Goal: Task Accomplishment & Management: Use online tool/utility

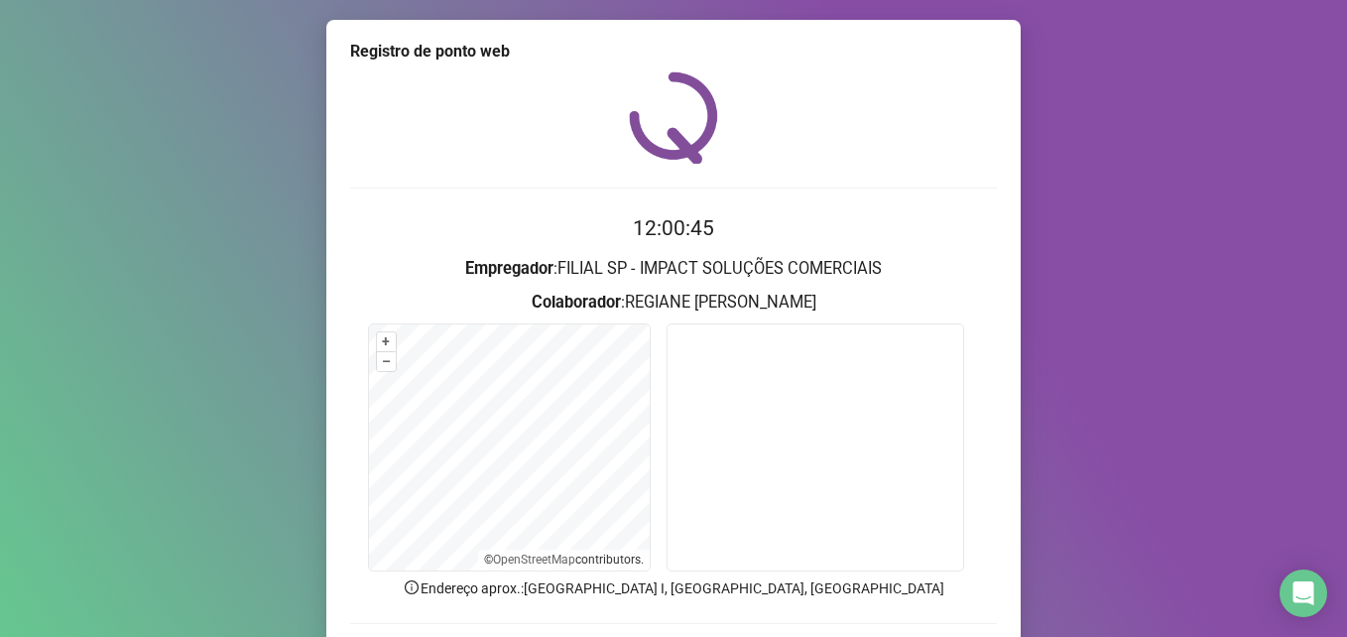
scroll to position [138, 0]
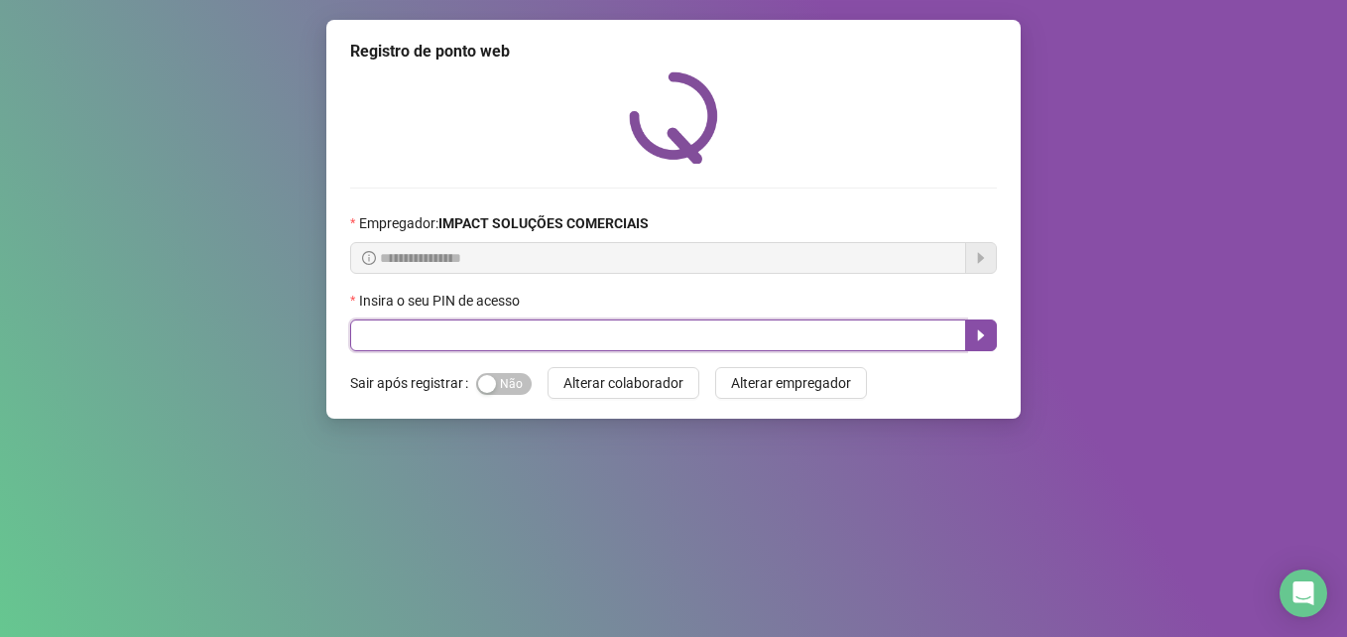
click at [591, 335] on input "text" at bounding box center [658, 335] width 616 height 32
type input "*****"
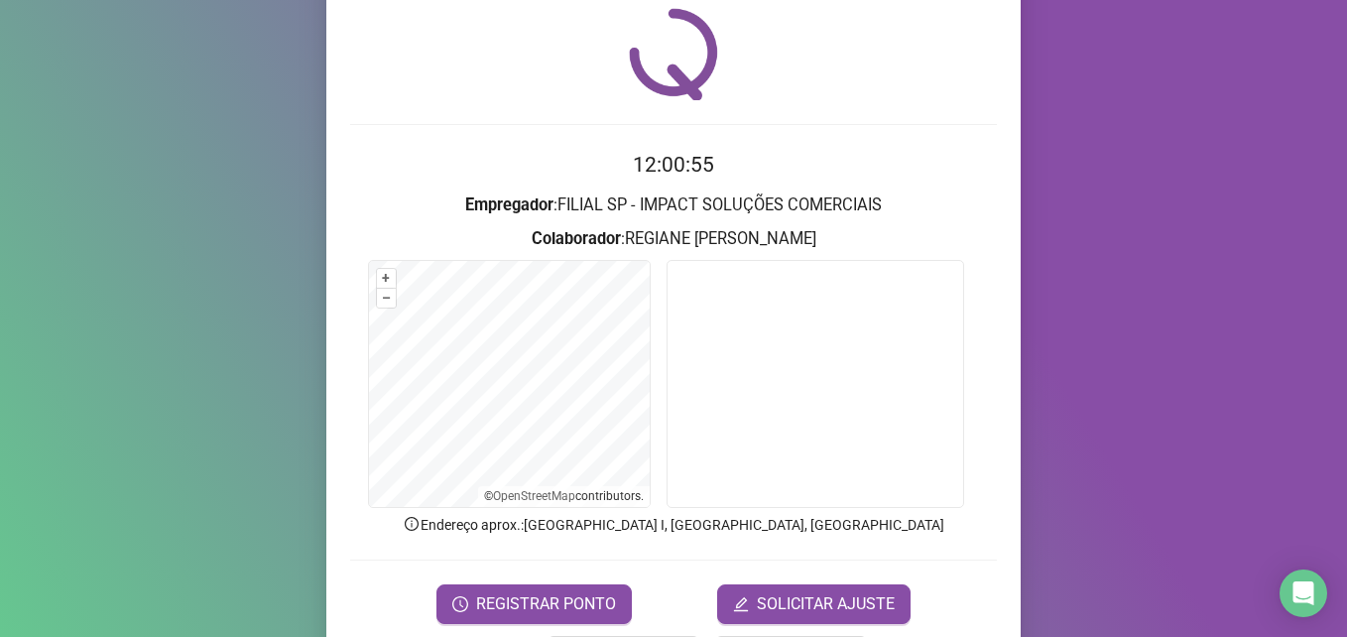
scroll to position [138, 0]
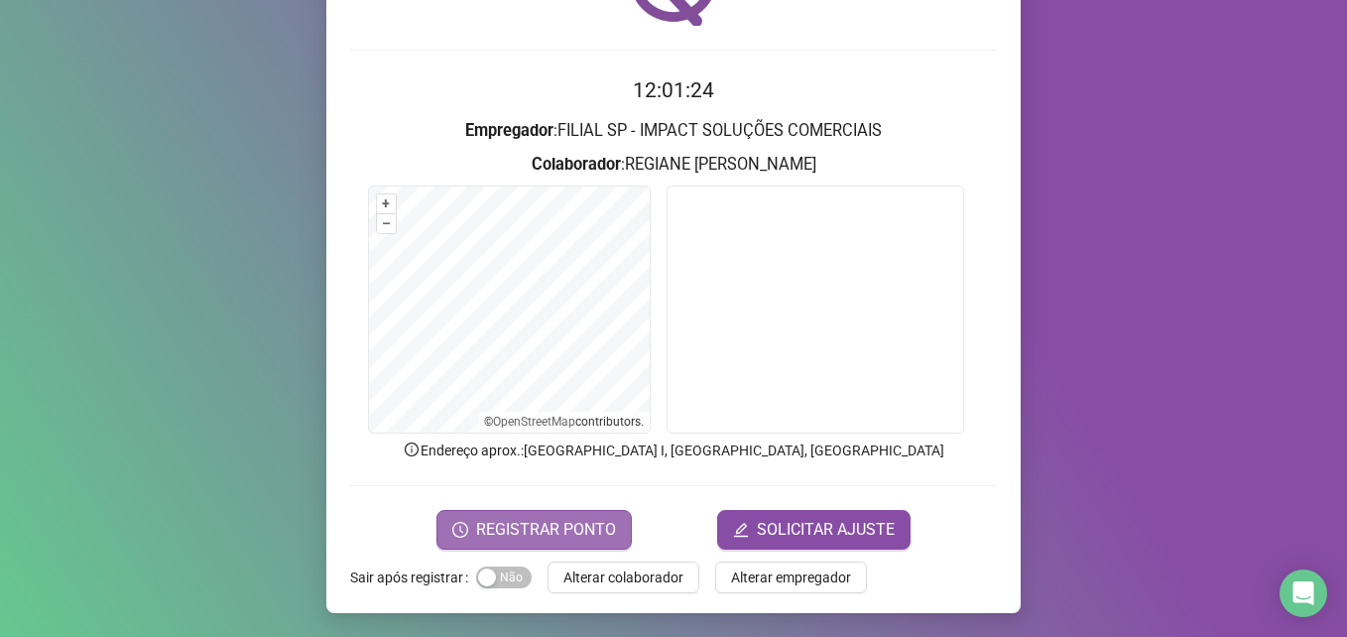
click at [581, 520] on span "REGISTRAR PONTO" at bounding box center [546, 530] width 140 height 24
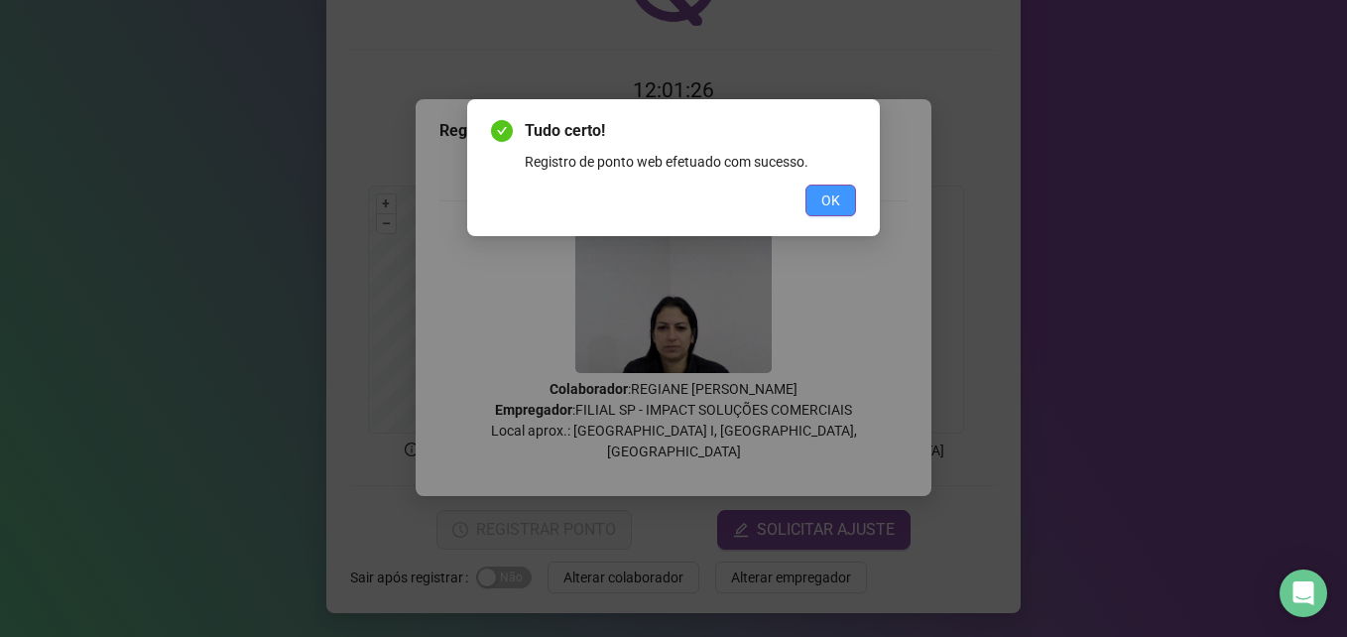
click at [830, 204] on span "OK" at bounding box center [830, 200] width 19 height 22
